Goal: Find contact information: Find contact information

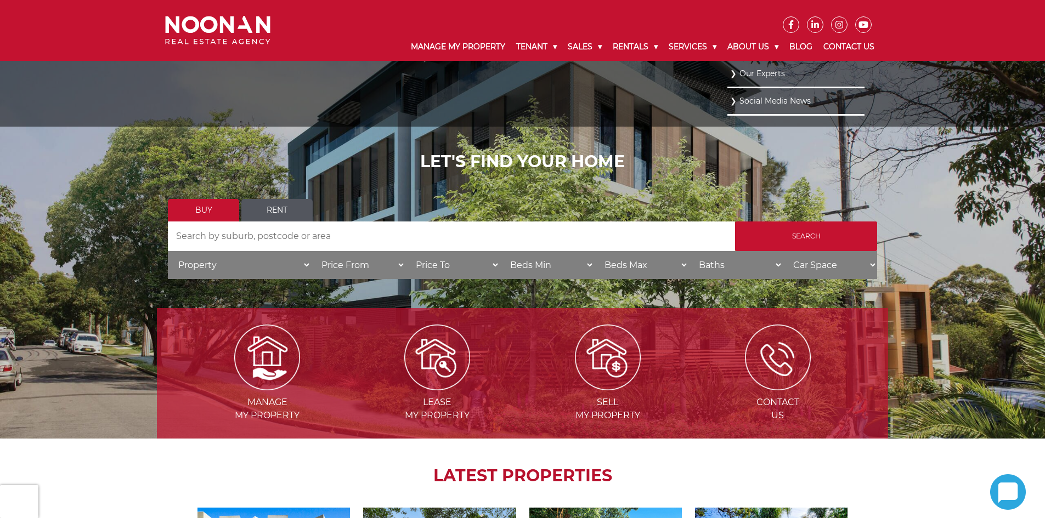
click at [728, 69] on li "Our Experts" at bounding box center [795, 74] width 137 height 27
click at [734, 73] on link "Our Experts" at bounding box center [796, 73] width 132 height 15
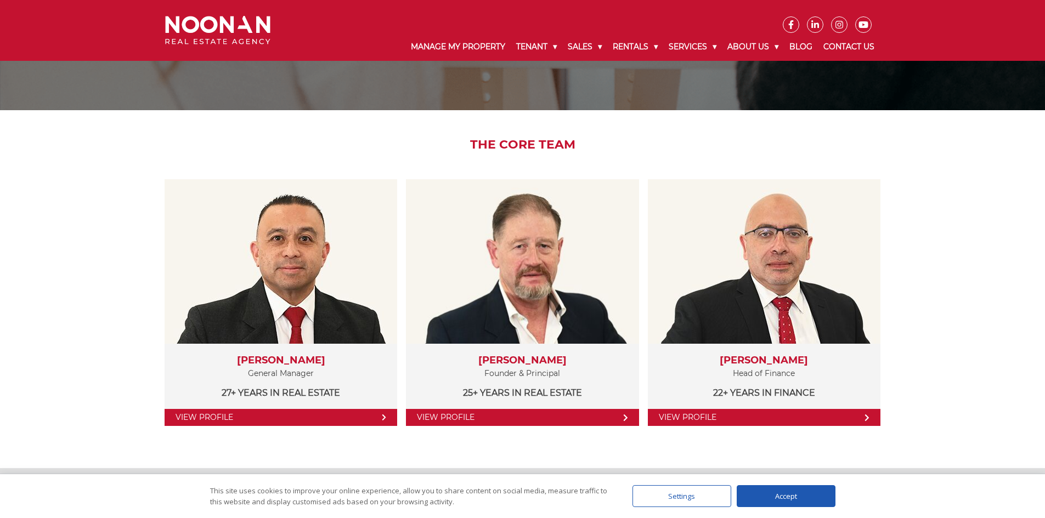
scroll to position [110, 0]
